Goal: Information Seeking & Learning: Learn about a topic

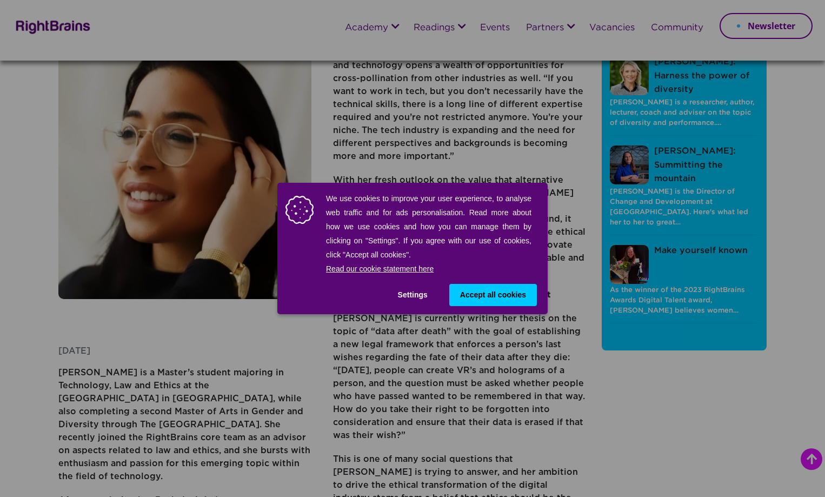
scroll to position [108, 0]
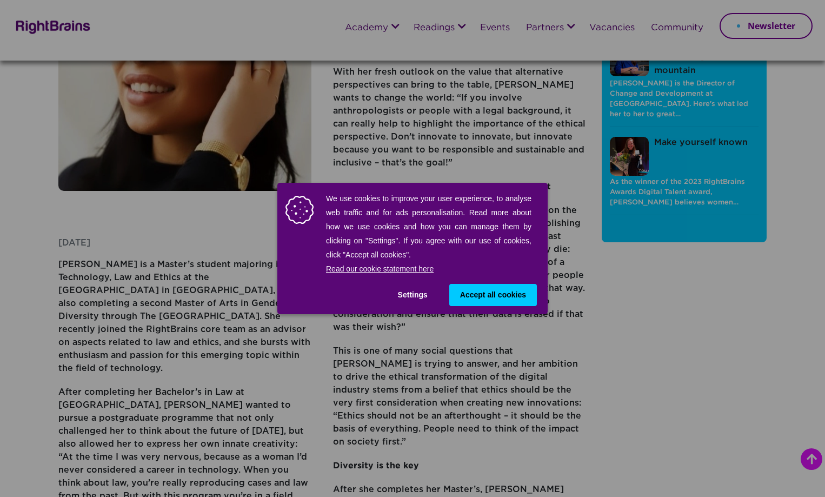
click at [243, 330] on div "We use cookies to improve your user experience, to analyse web traffic and for …" at bounding box center [412, 248] width 825 height 497
click at [464, 300] on button "Accept all cookies" at bounding box center [493, 295] width 88 height 22
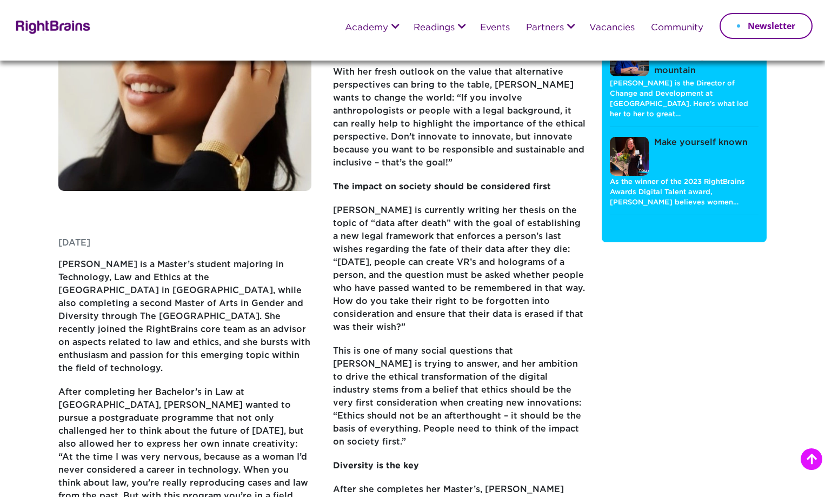
drag, startPoint x: 58, startPoint y: 344, endPoint x: 251, endPoint y: 371, distance: 194.9
click at [251, 371] on p "[PERSON_NAME] is a Master’s student majoring in Technology, Law and Ethics at t…" at bounding box center [184, 322] width 253 height 128
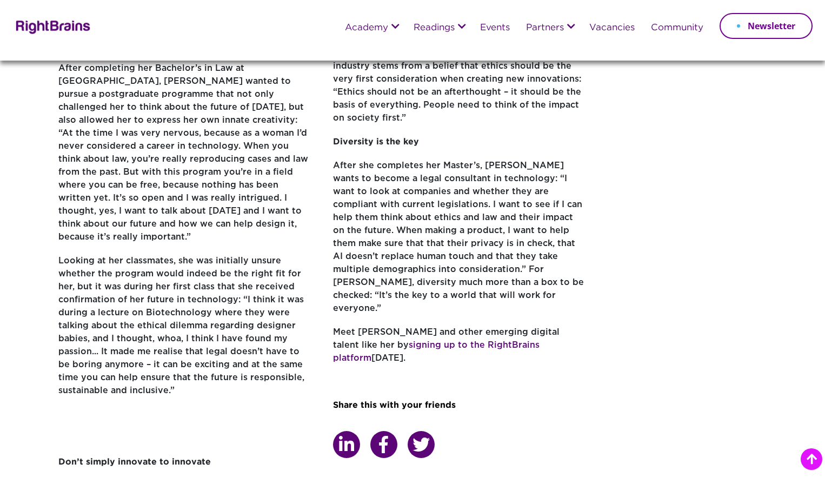
scroll to position [432, 0]
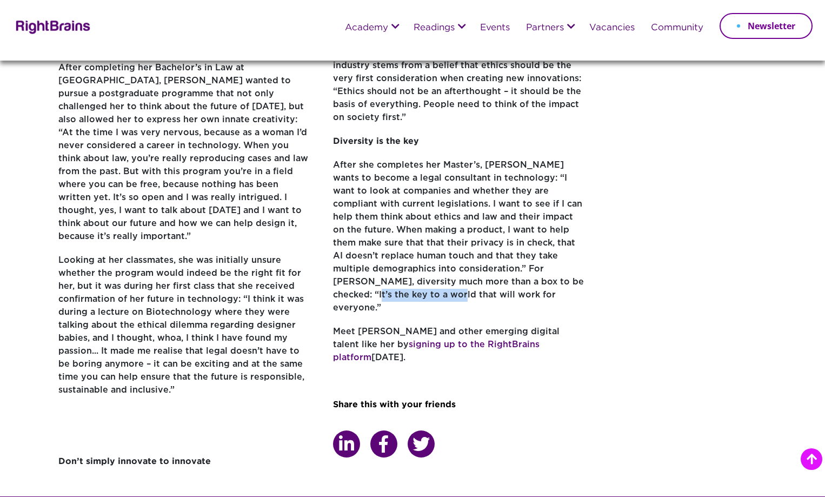
drag, startPoint x: 485, startPoint y: 280, endPoint x: 568, endPoint y: 284, distance: 83.8
click at [568, 284] on p "After she completes her Master’s, [PERSON_NAME] wants to become a legal consult…" at bounding box center [459, 242] width 253 height 166
click at [535, 297] on p "After she completes her Master’s, [PERSON_NAME] wants to become a legal consult…" at bounding box center [459, 242] width 253 height 166
drag, startPoint x: 375, startPoint y: 316, endPoint x: 529, endPoint y: 315, distance: 154.0
click at [527, 325] on p "Meet [PERSON_NAME] and other emerging digital talent like her by signing up to …" at bounding box center [459, 350] width 253 height 50
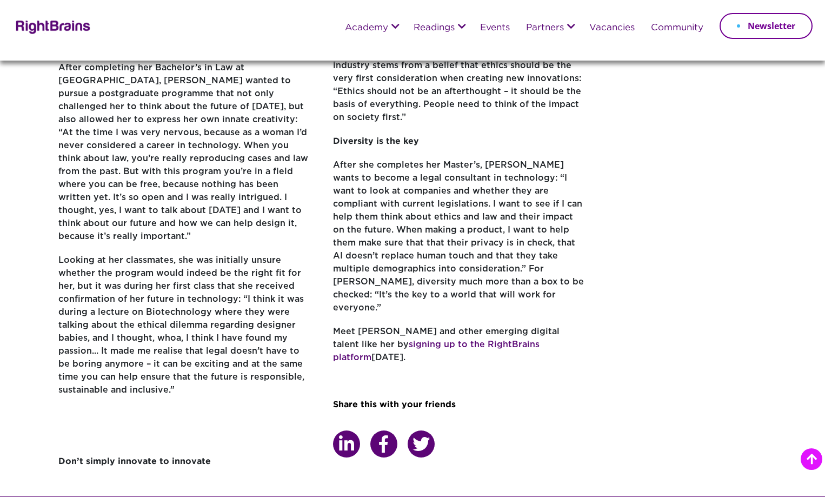
click at [618, 309] on div "Be inspired [PERSON_NAME]: Harness the power of diversity [PERSON_NAME] is a re…" at bounding box center [683, 31] width 181 height 895
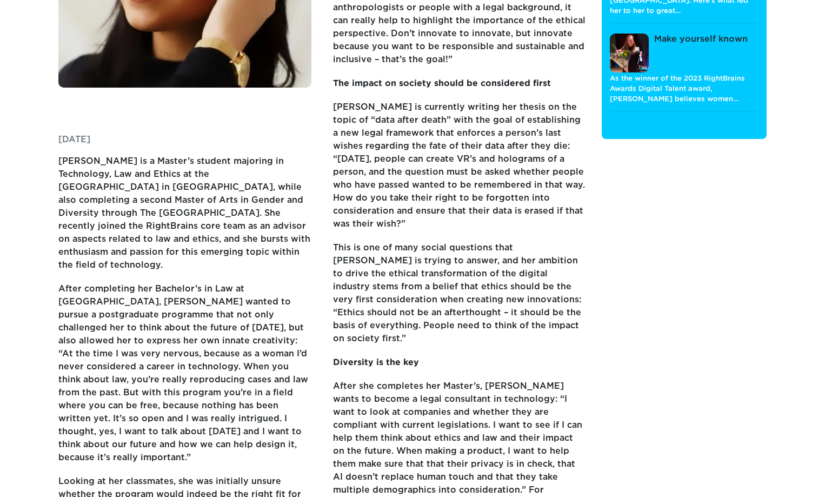
scroll to position [54, 0]
